Goal: Information Seeking & Learning: Learn about a topic

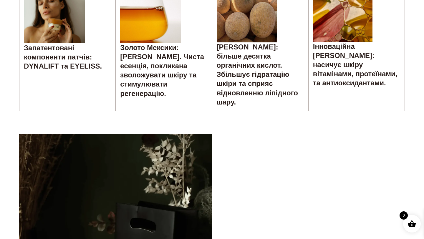
scroll to position [1710, 0]
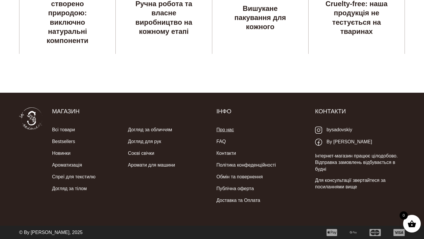
click at [221, 129] on link "Про нас" at bounding box center [224, 130] width 17 height 12
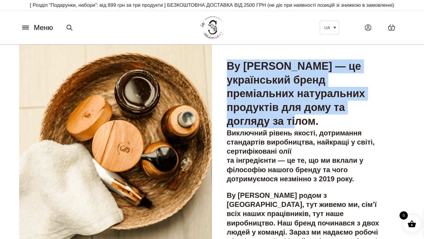
drag, startPoint x: 225, startPoint y: 65, endPoint x: 322, endPoint y: 117, distance: 110.4
click at [323, 118] on div "By [PERSON_NAME] — це український бренд преміальних натуральних продуктів для д…" at bounding box center [308, 166] width 193 height 242
copy h3 "By [PERSON_NAME] — це український бренд преміальних натуральних продуктів для д…"
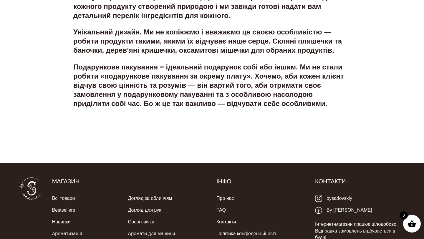
scroll to position [1188, 0]
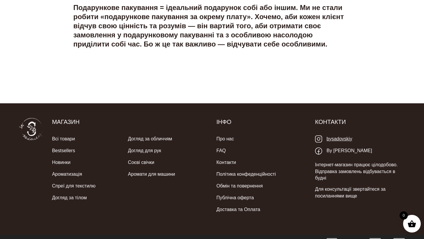
click at [348, 133] on link "bysadovskiy" at bounding box center [333, 139] width 37 height 12
